Goal: Information Seeking & Learning: Learn about a topic

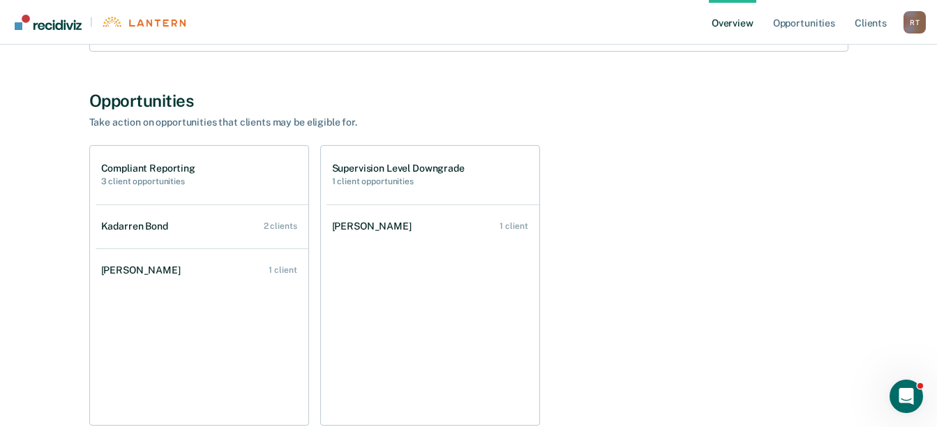
scroll to position [279, 0]
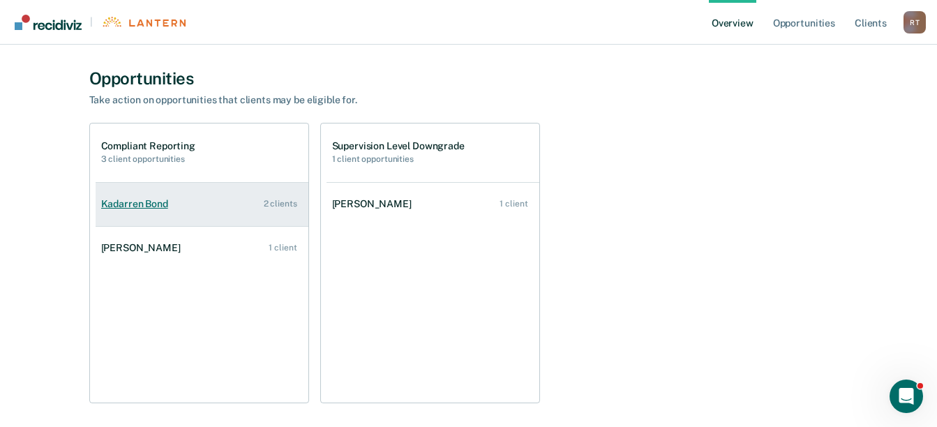
click at [154, 201] on div "Kadarren Bond" at bounding box center [137, 204] width 73 height 12
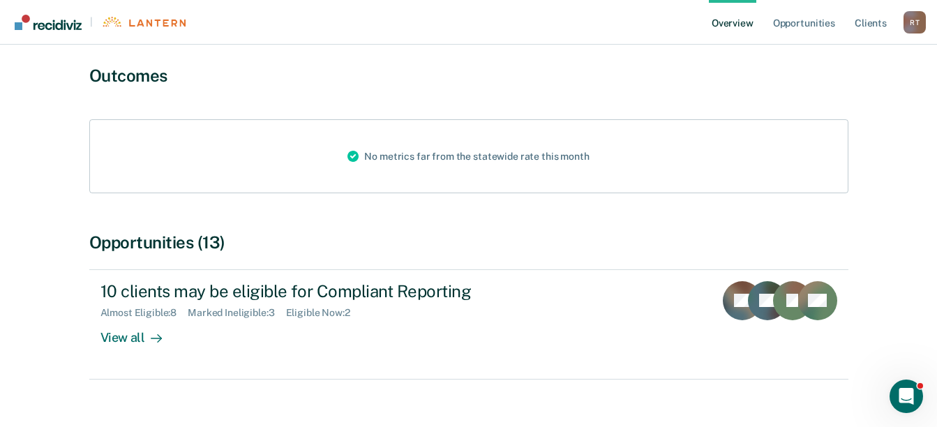
scroll to position [134, 0]
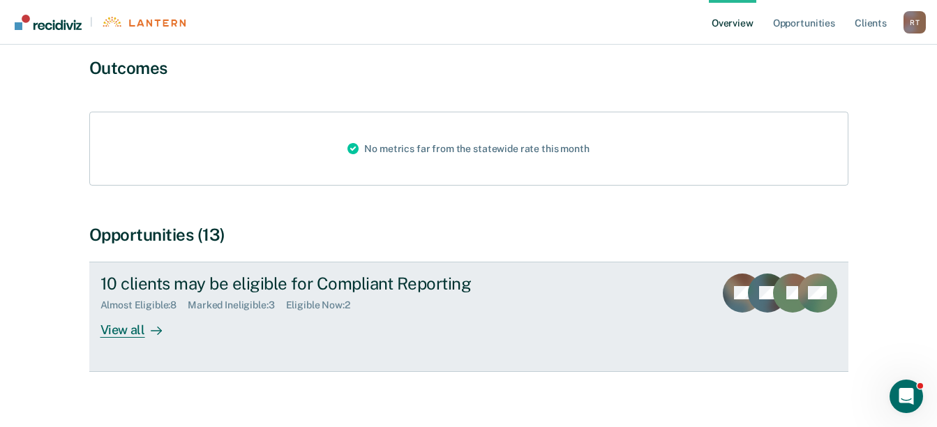
click at [314, 299] on div "Eligible Now : 2" at bounding box center [323, 305] width 75 height 12
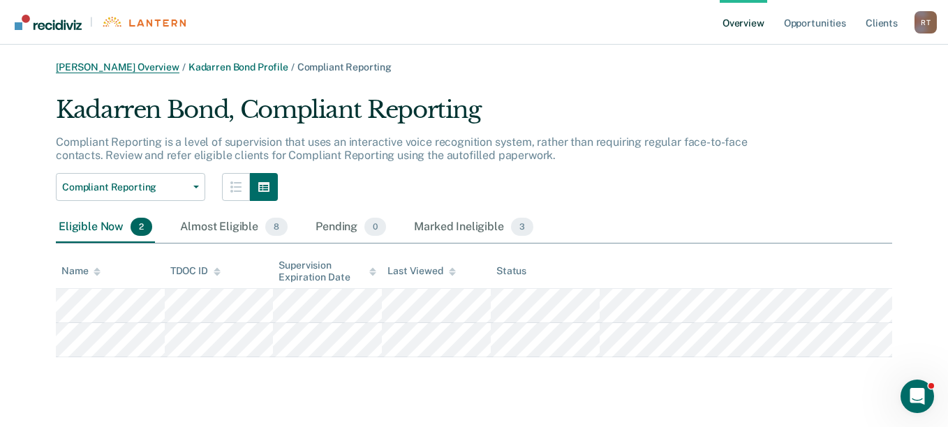
click at [99, 66] on link "[PERSON_NAME] Overview" at bounding box center [118, 67] width 124 height 12
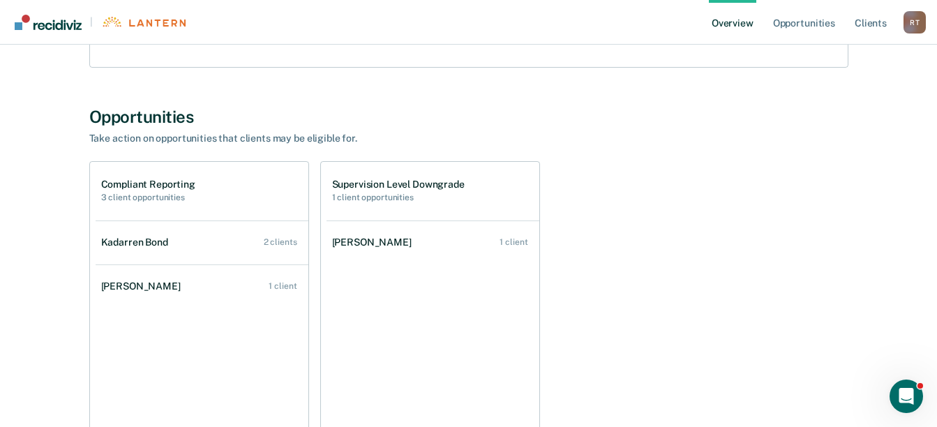
scroll to position [279, 0]
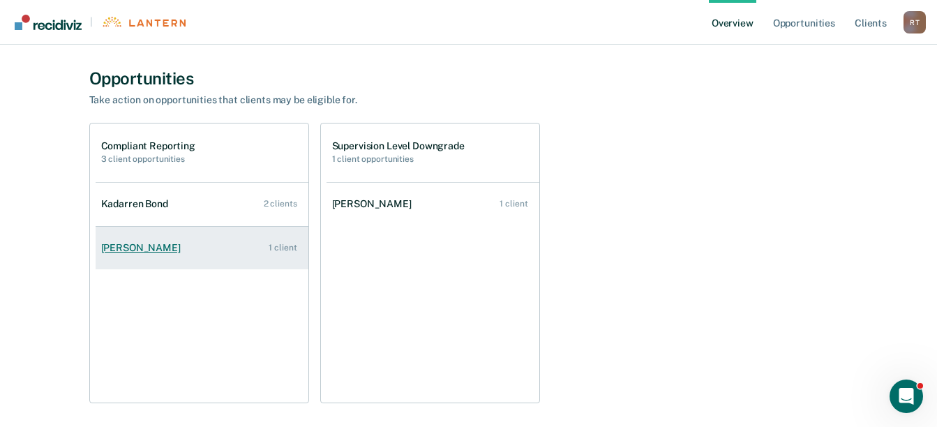
click at [124, 242] on div "[PERSON_NAME]" at bounding box center [143, 248] width 85 height 12
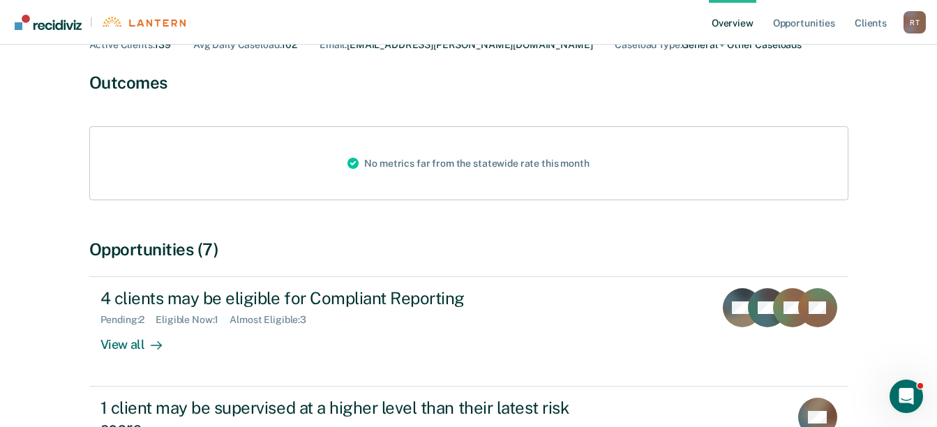
scroll to position [140, 0]
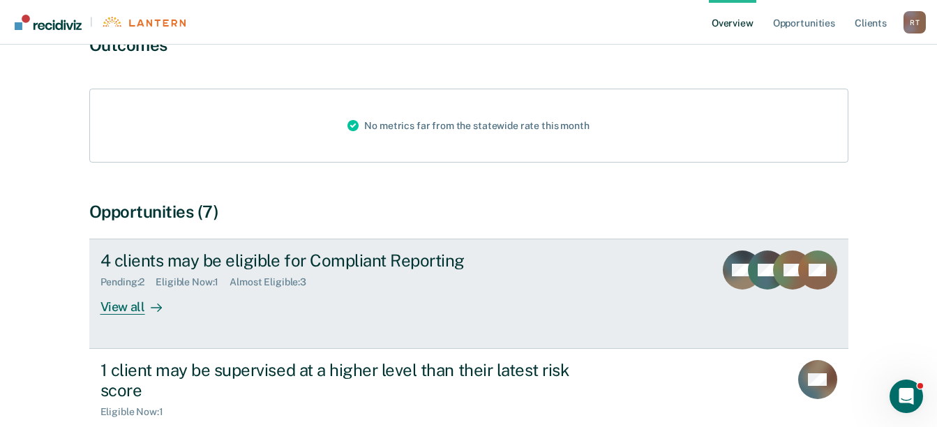
click at [191, 281] on div "Eligible Now : 1" at bounding box center [193, 282] width 74 height 12
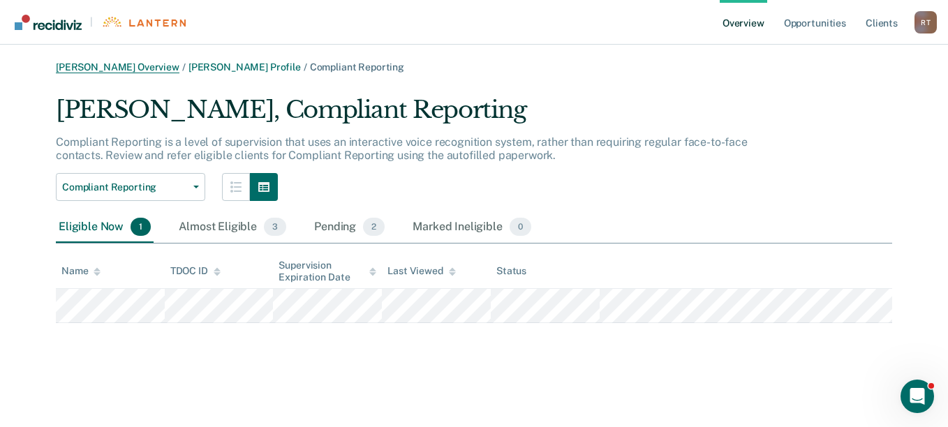
click at [108, 64] on link "[PERSON_NAME] Overview" at bounding box center [118, 67] width 124 height 12
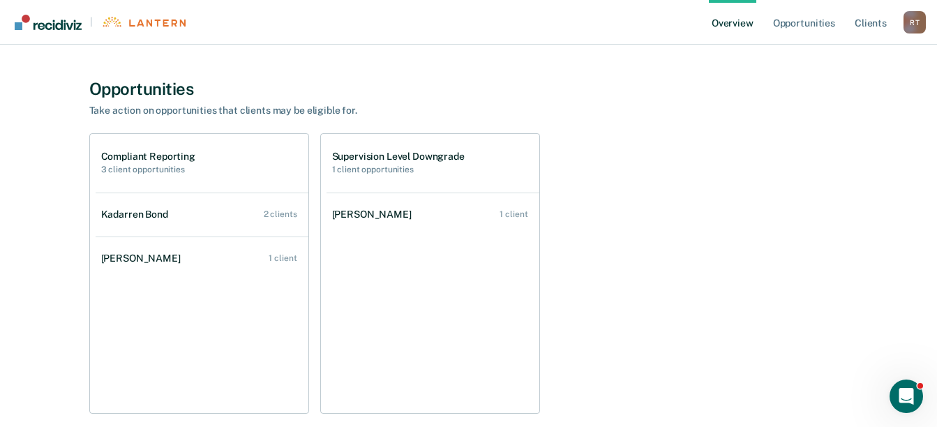
scroll to position [269, 0]
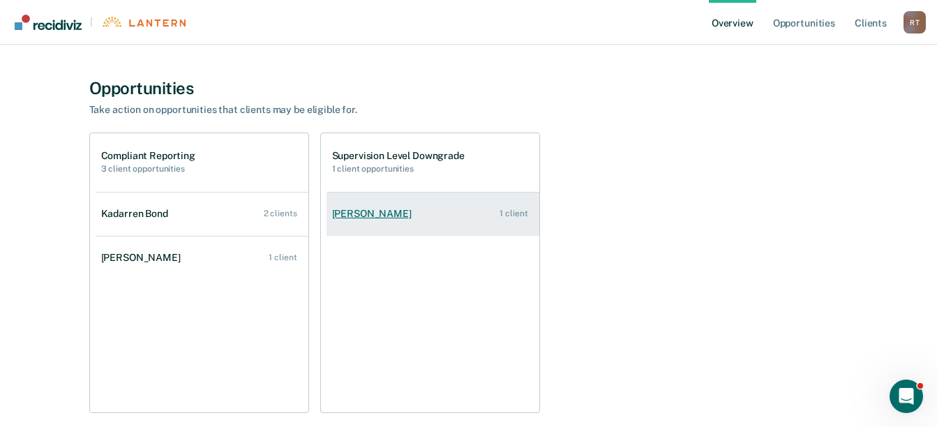
click at [361, 207] on link "[PERSON_NAME] 1 client" at bounding box center [433, 214] width 213 height 40
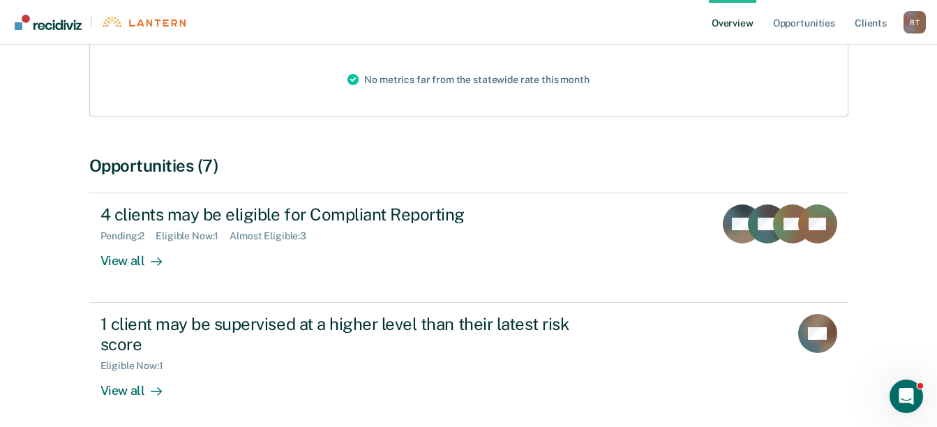
scroll to position [264, 0]
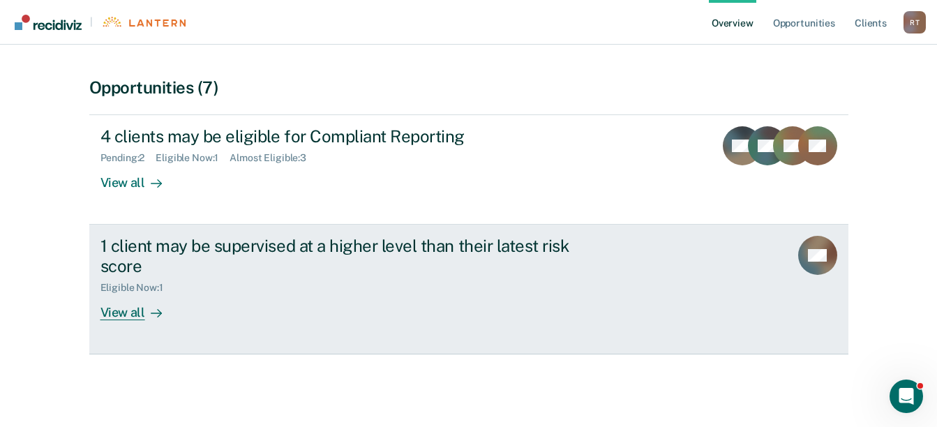
click at [128, 287] on div "Eligible Now : 1" at bounding box center [137, 288] width 74 height 12
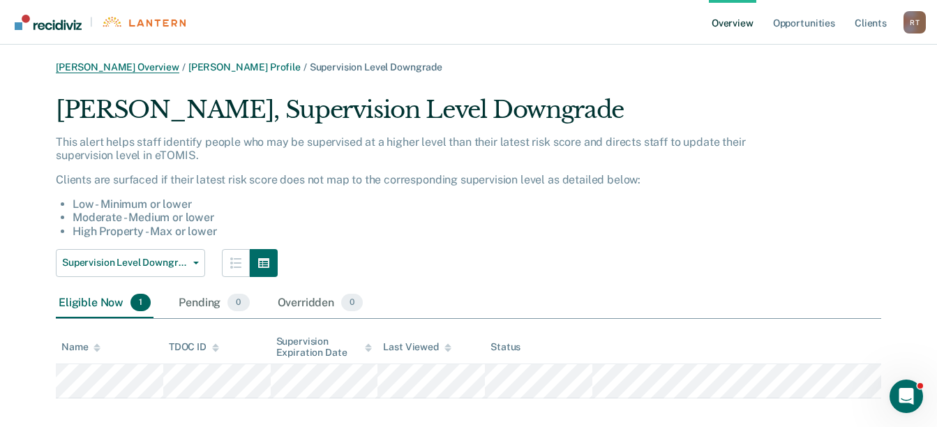
click at [105, 66] on link "[PERSON_NAME] Overview" at bounding box center [118, 67] width 124 height 12
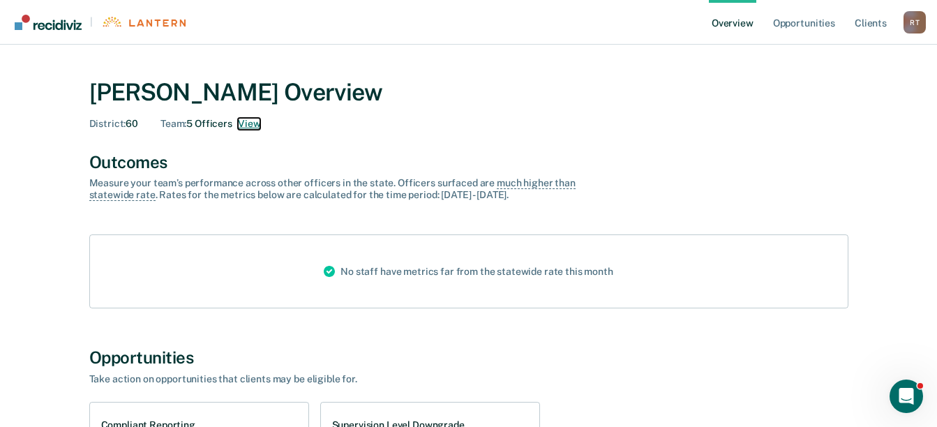
click at [251, 122] on button "View" at bounding box center [249, 124] width 22 height 12
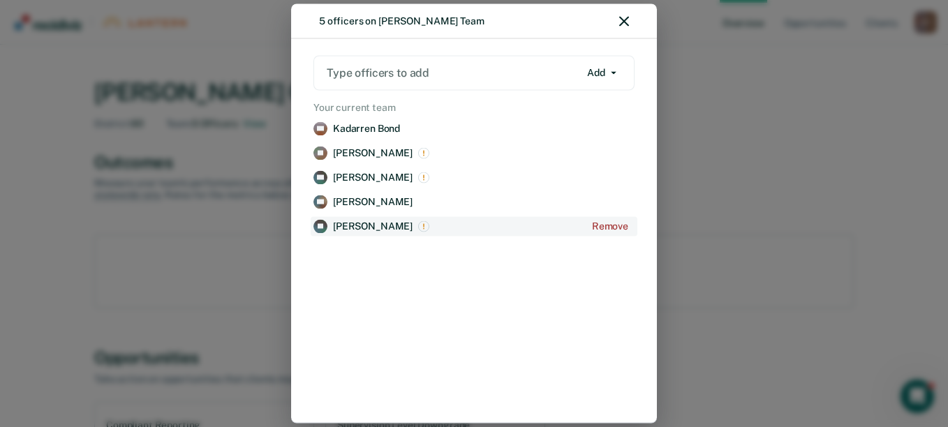
click at [355, 224] on p "[PERSON_NAME]" at bounding box center [373, 227] width 80 height 12
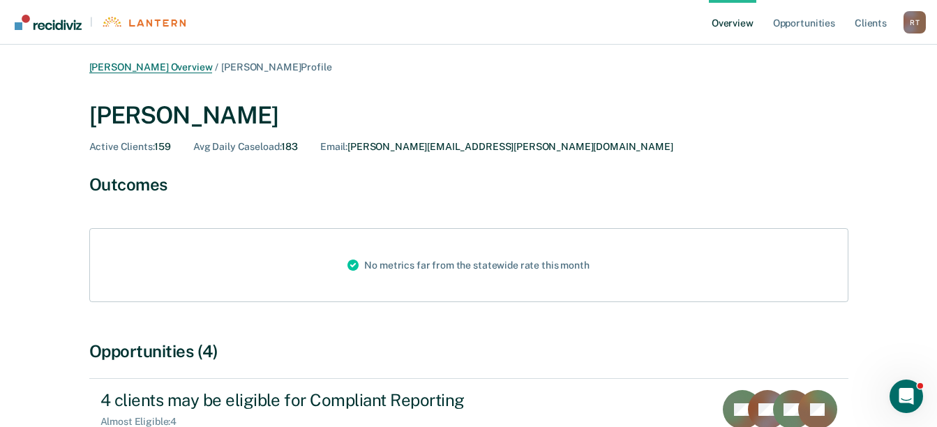
click at [135, 64] on link "[PERSON_NAME] Overview" at bounding box center [151, 67] width 124 height 12
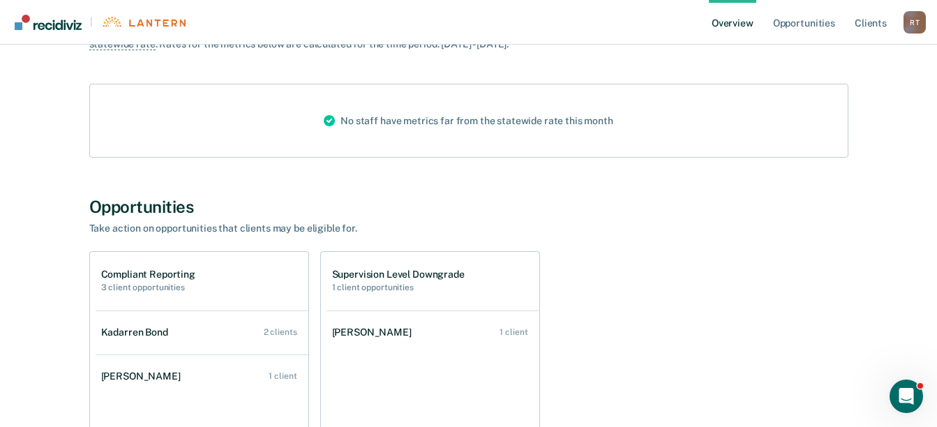
scroll to position [279, 0]
